Goal: Task Accomplishment & Management: Manage account settings

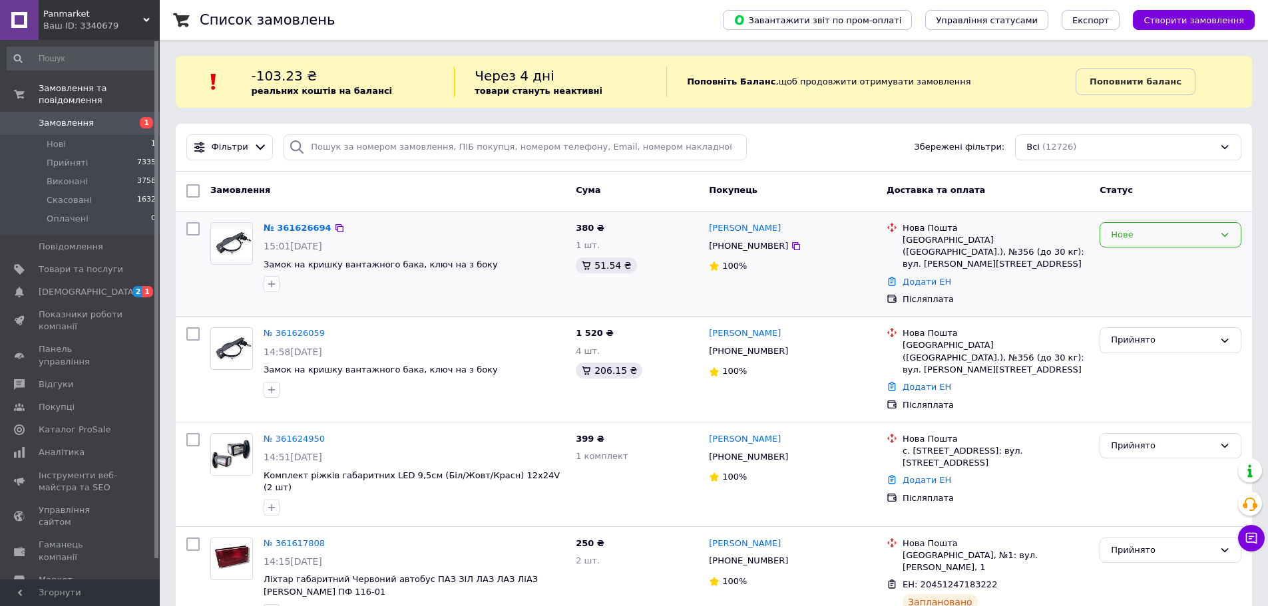
click at [1140, 231] on div "Нове" at bounding box center [1162, 235] width 103 height 14
click at [1142, 307] on li "Скасовано" at bounding box center [1170, 311] width 140 height 25
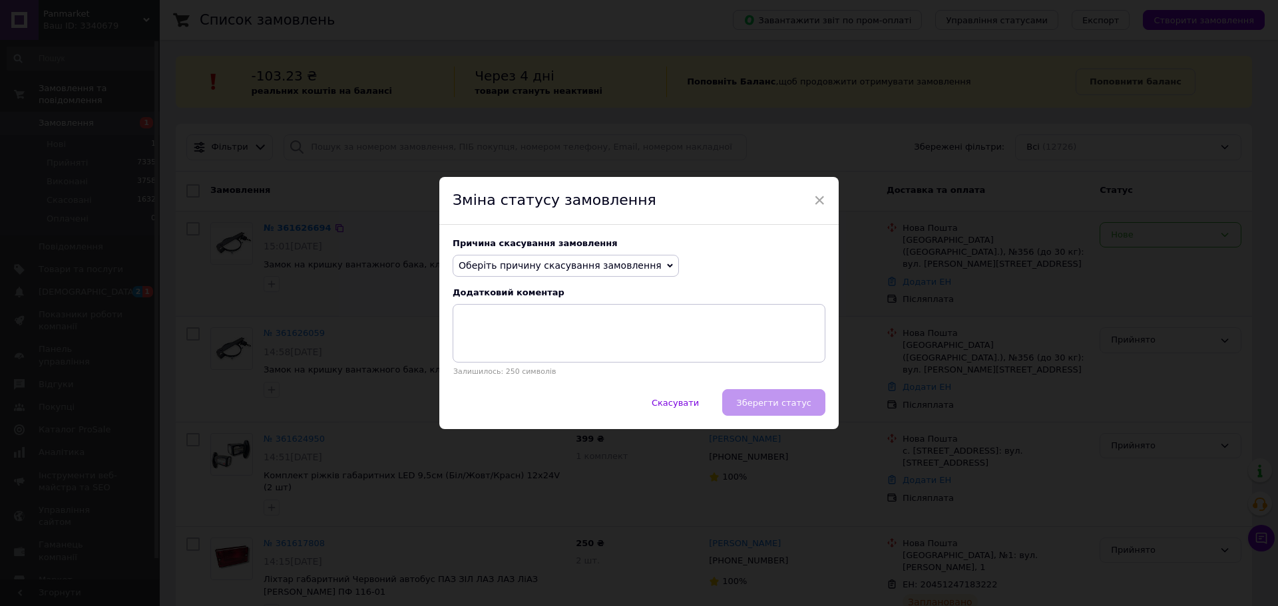
click at [503, 258] on span "Оберіть причину скасування замовлення" at bounding box center [565, 266] width 226 height 23
click at [533, 367] on li "Замовлення-дублікат" at bounding box center [565, 366] width 225 height 19
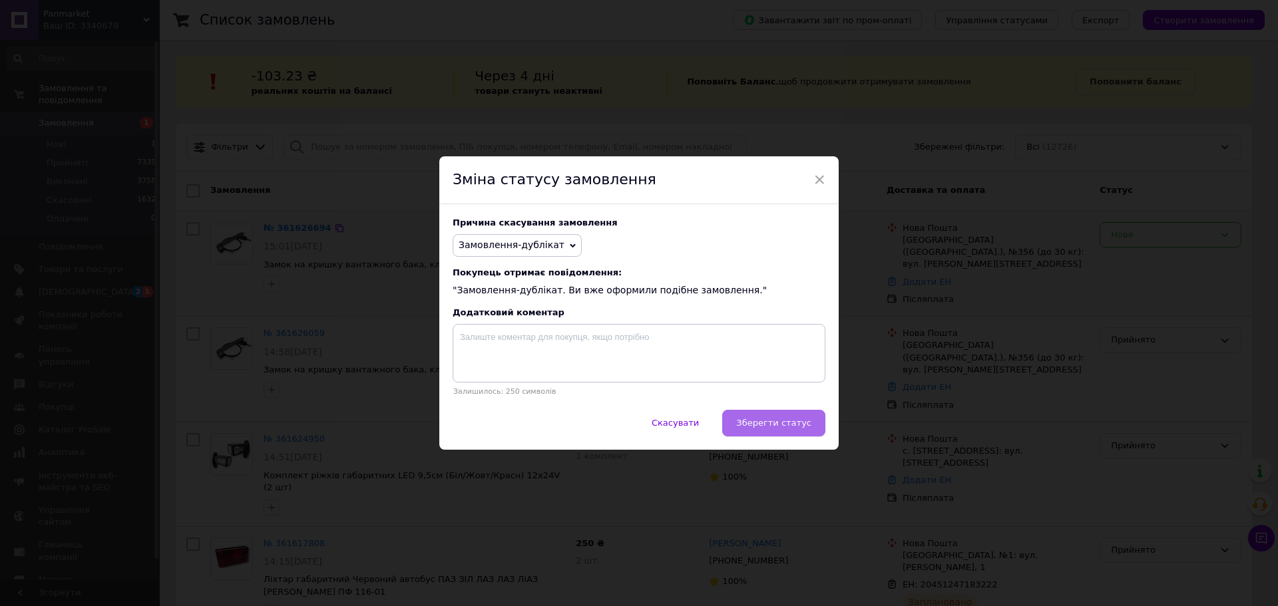
click at [752, 417] on button "Зберегти статус" at bounding box center [773, 423] width 103 height 27
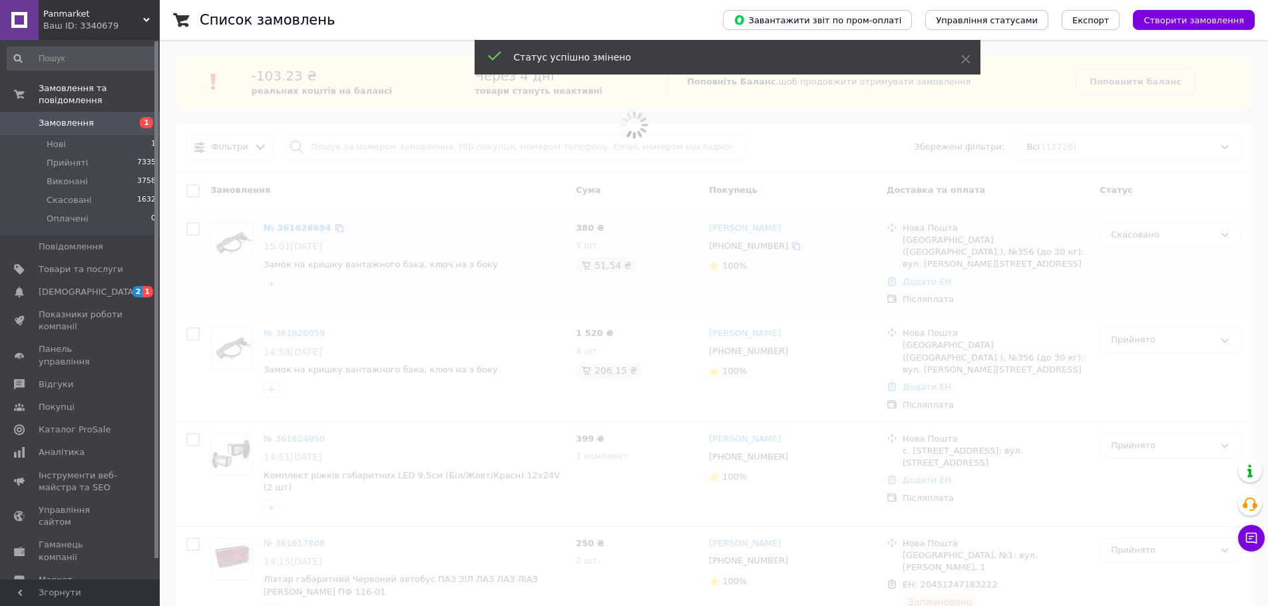
click at [571, 320] on span at bounding box center [634, 303] width 1268 height 606
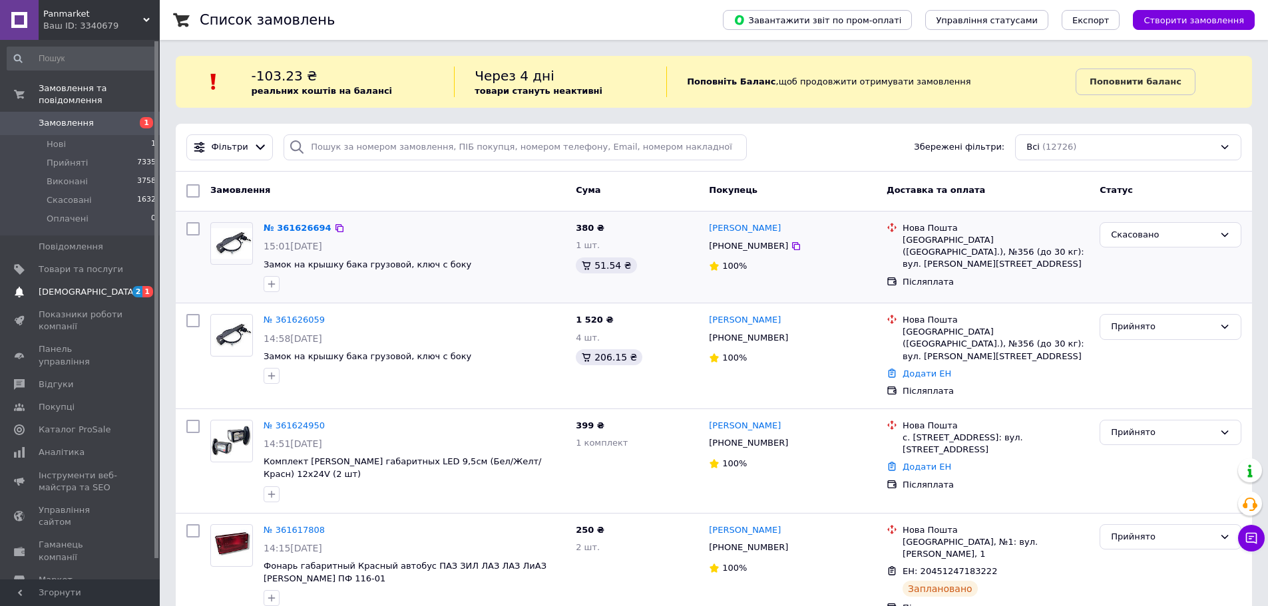
click at [65, 286] on span "[DEMOGRAPHIC_DATA]" at bounding box center [88, 292] width 98 height 12
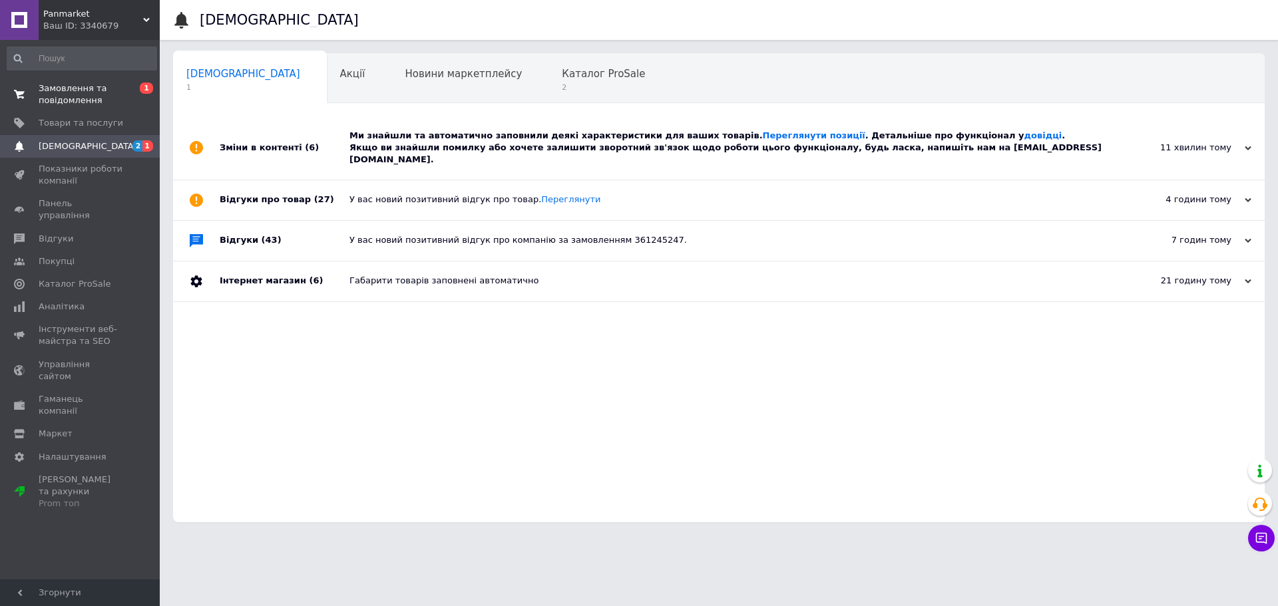
click at [77, 94] on span "Замовлення та повідомлення" at bounding box center [81, 95] width 85 height 24
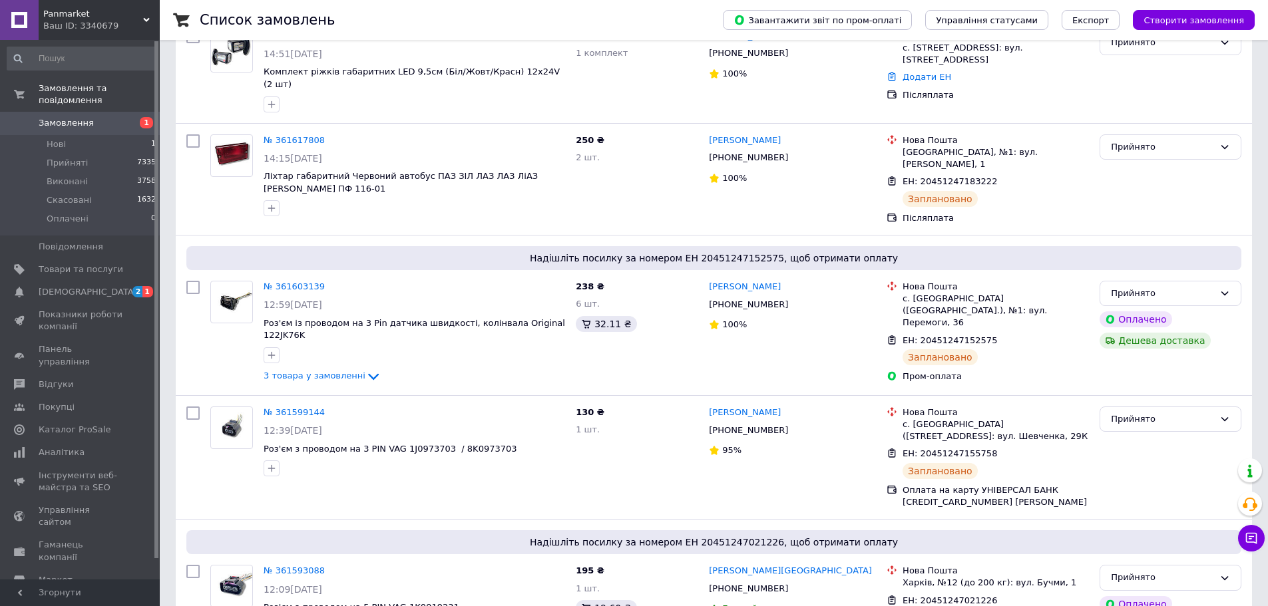
scroll to position [466, 0]
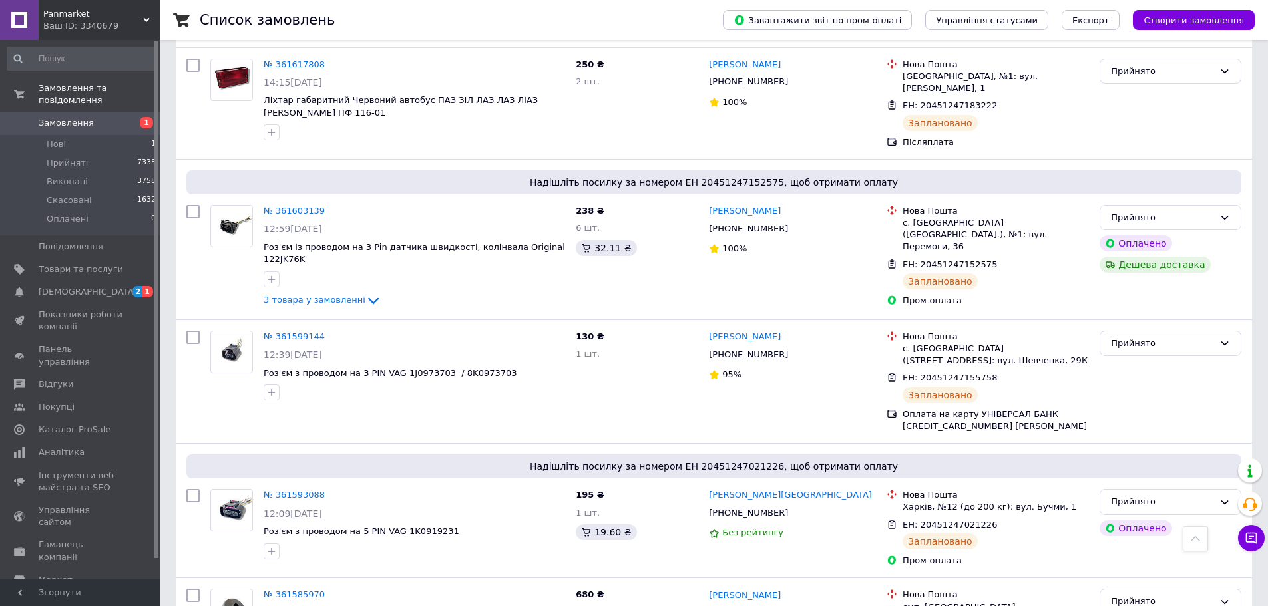
click at [56, 117] on span "Замовлення" at bounding box center [66, 123] width 55 height 12
click at [132, 286] on span "2 1" at bounding box center [141, 292] width 37 height 12
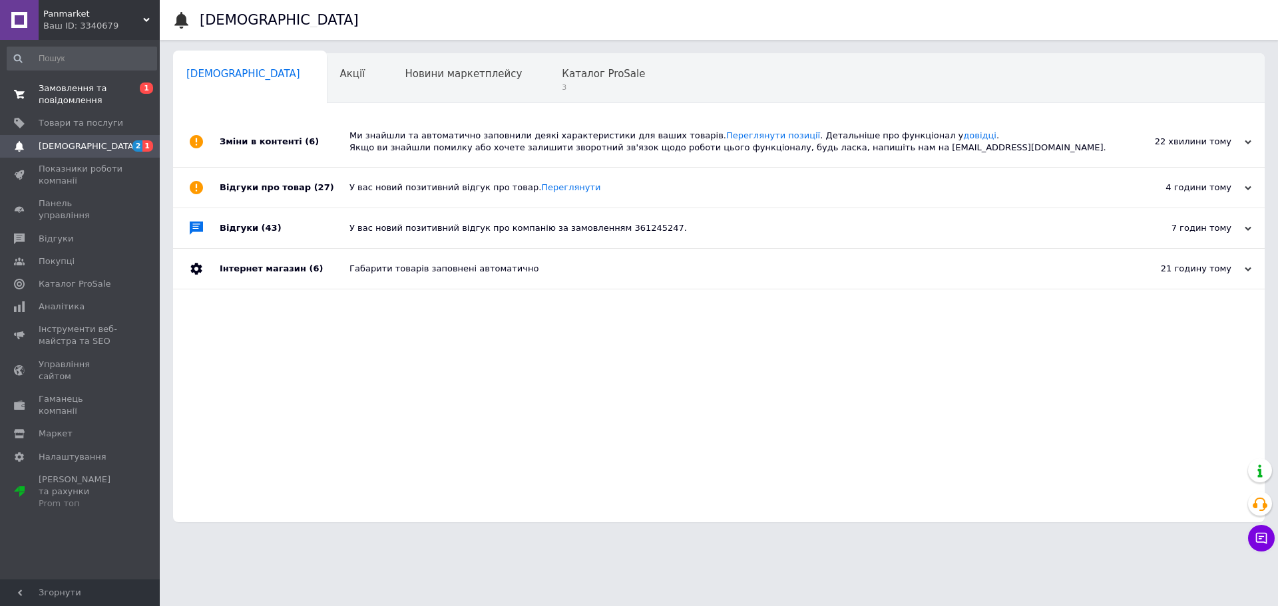
click at [81, 84] on span "Замовлення та повідомлення" at bounding box center [81, 95] width 85 height 24
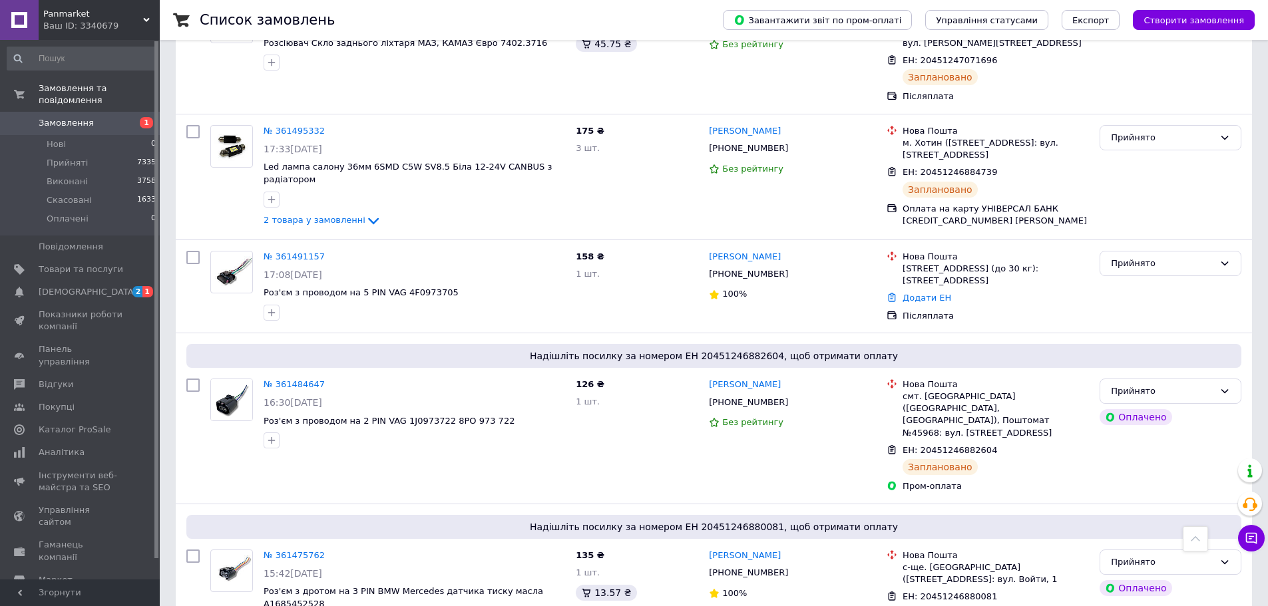
scroll to position [2528, 0]
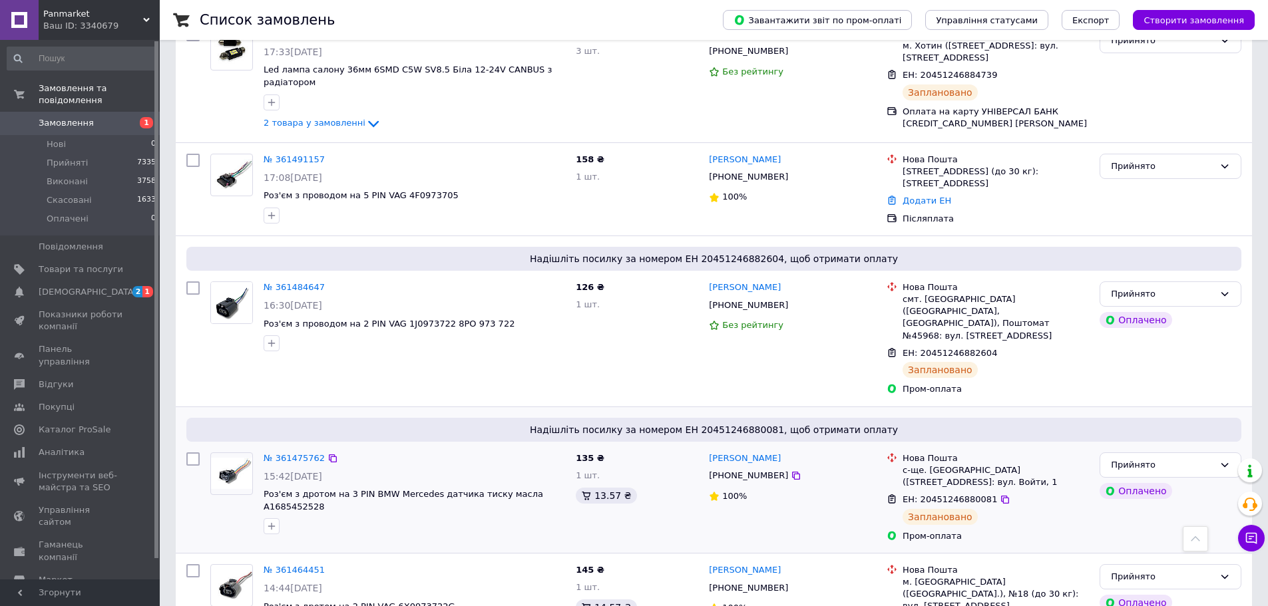
drag, startPoint x: 47, startPoint y: 111, endPoint x: 360, endPoint y: 338, distance: 386.9
click at [47, 117] on span "Замовлення" at bounding box center [66, 123] width 55 height 12
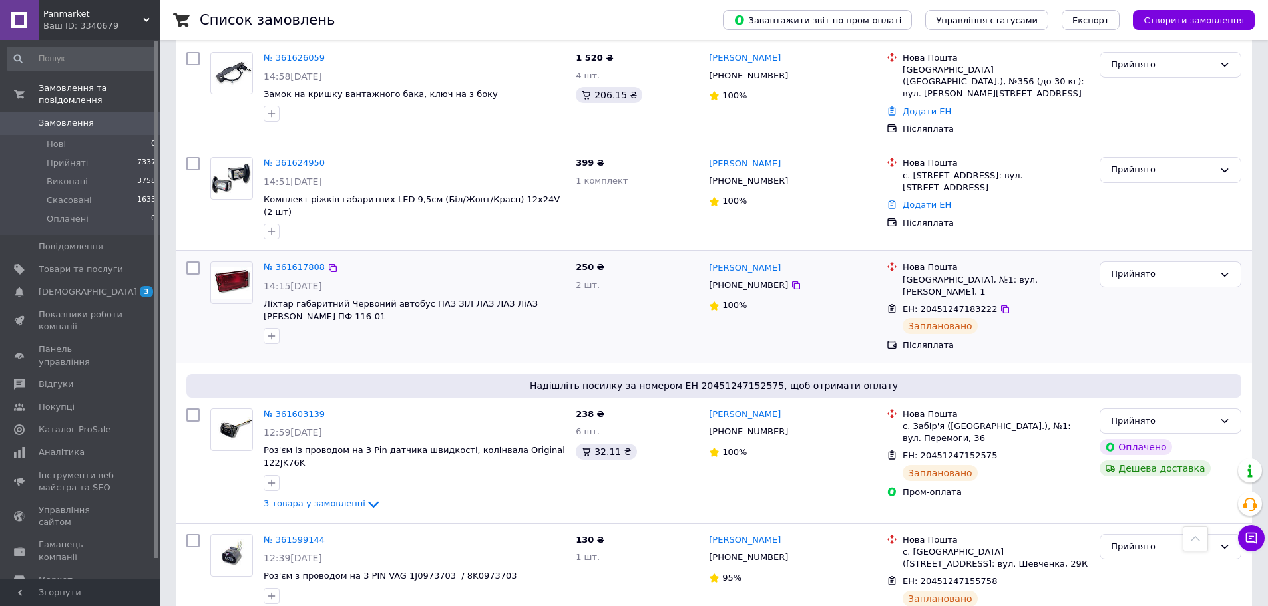
scroll to position [599, 0]
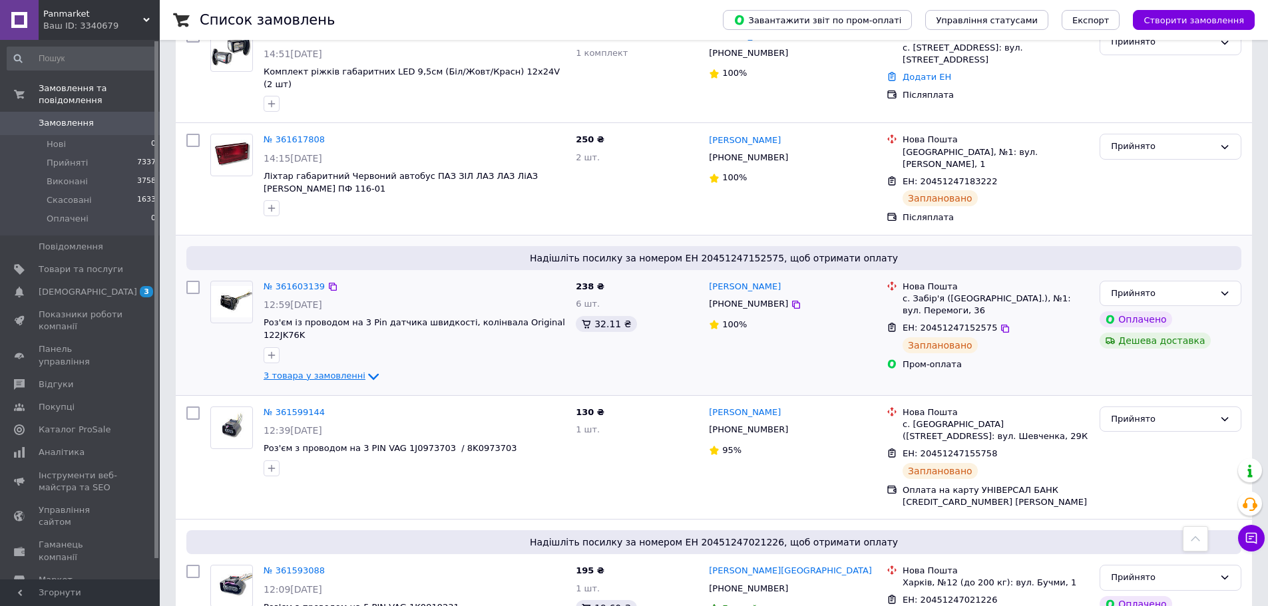
click at [336, 371] on span "3 товара у замовленні" at bounding box center [314, 376] width 102 height 10
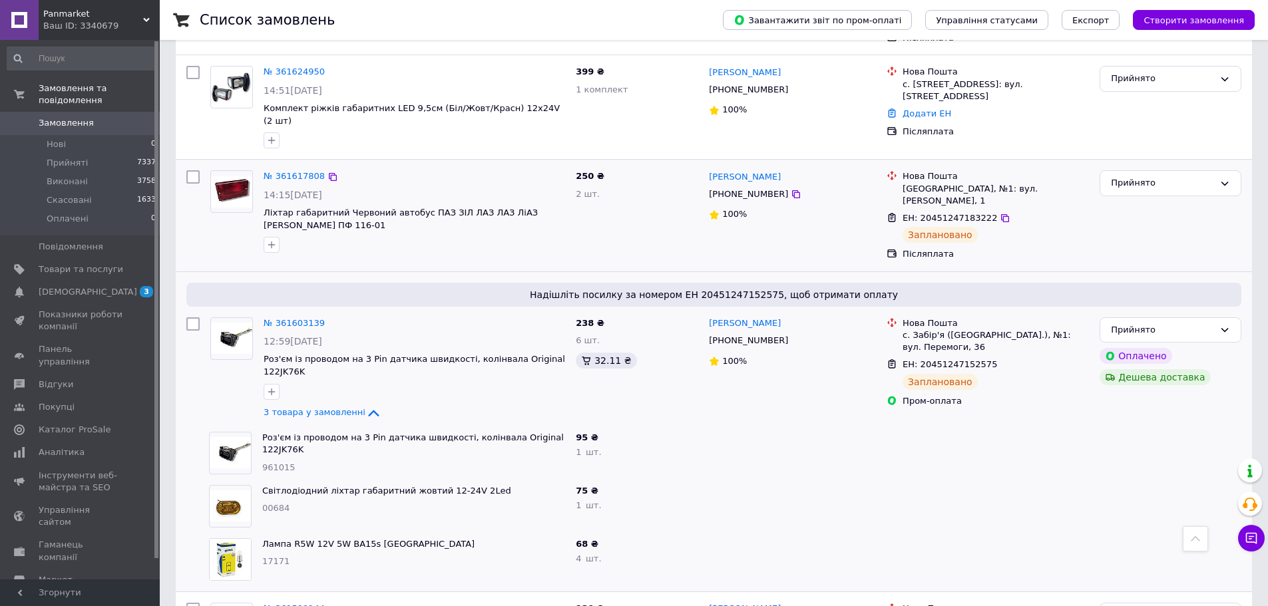
scroll to position [466, 0]
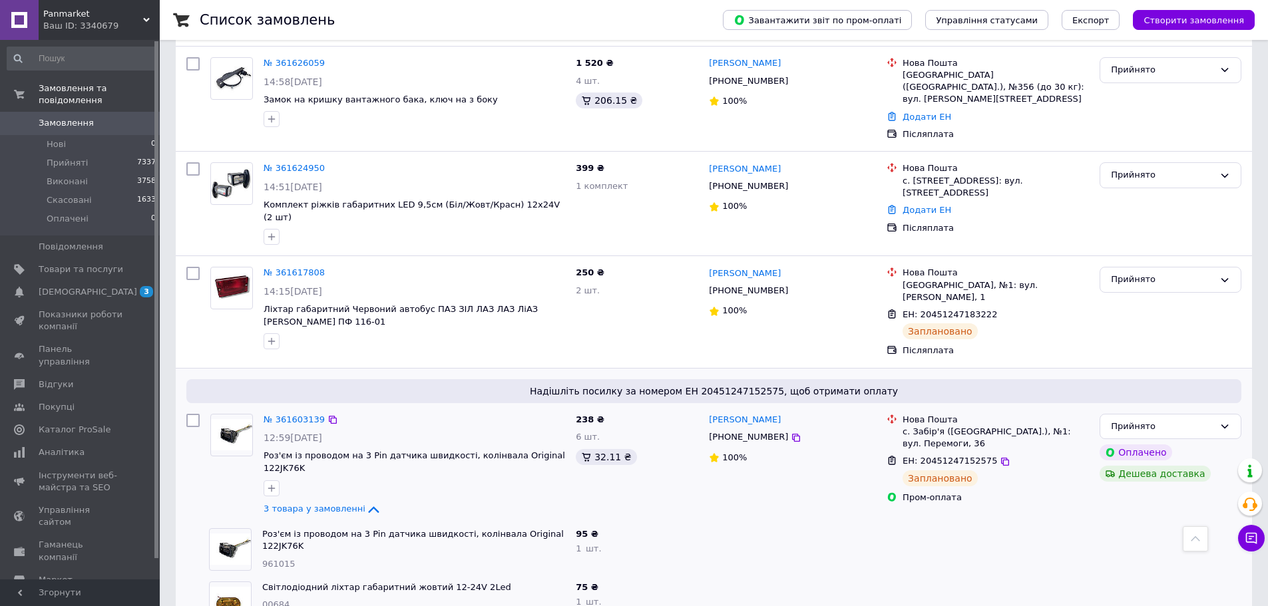
drag, startPoint x: 72, startPoint y: 107, endPoint x: 391, endPoint y: 387, distance: 424.4
click at [72, 117] on span "Замовлення" at bounding box center [66, 123] width 55 height 12
